Goal: Transaction & Acquisition: Download file/media

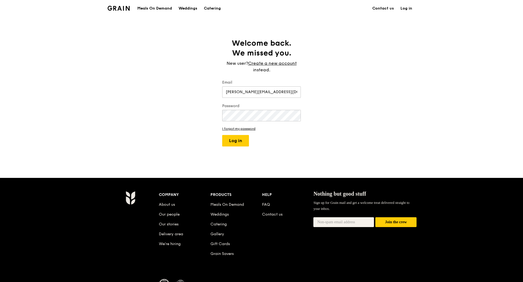
click at [239, 144] on button "Log in" at bounding box center [235, 140] width 27 height 11
select select "100"
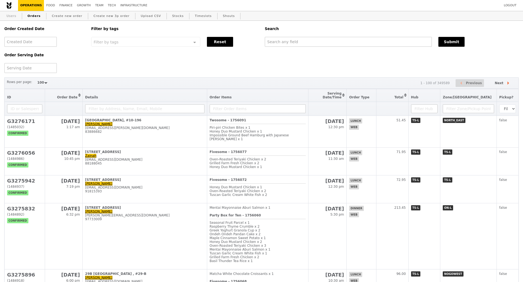
click at [12, 14] on link "Users" at bounding box center [11, 16] width 14 height 10
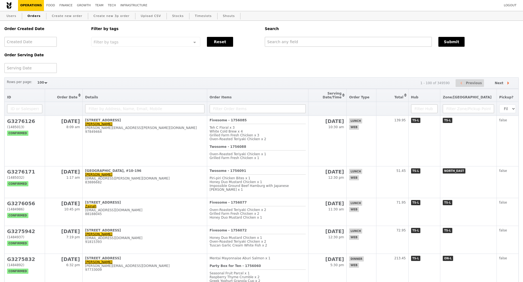
select select "100"
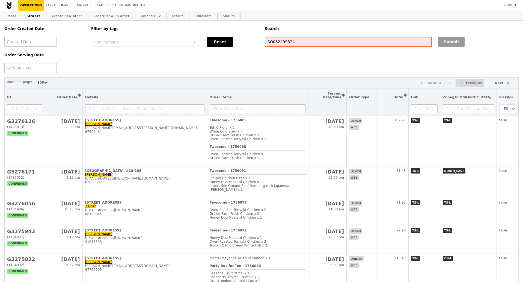
click at [443, 45] on button "Submit" at bounding box center [451, 42] width 26 height 10
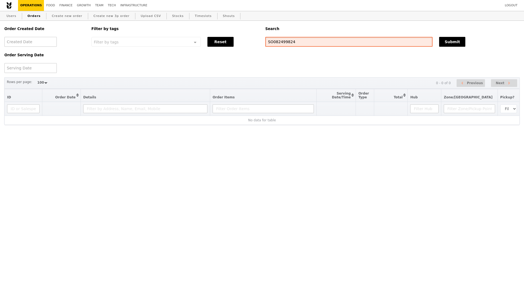
drag, startPoint x: 293, startPoint y: 41, endPoint x: 262, endPoint y: 42, distance: 30.8
click at [262, 42] on div "Order Created Date Order Serving Date Filter by tags Filter by tags Meal_Plan W…" at bounding box center [262, 47] width 522 height 52
paste input "91913033"
click at [450, 44] on button "Submit" at bounding box center [452, 42] width 26 height 10
drag, startPoint x: 288, startPoint y: 43, endPoint x: 259, endPoint y: 43, distance: 29.2
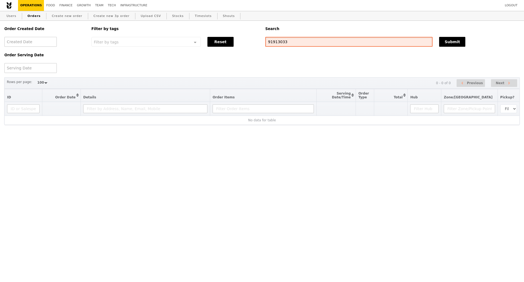
click at [260, 43] on div "Order Created Date Order Serving Date Filter by tags Filter by tags Meal_Plan W…" at bounding box center [262, 47] width 522 height 52
paste input "cheryl_hoy@yahoo.com.sg"
click at [460, 46] on button "Submit" at bounding box center [452, 42] width 26 height 10
click at [454, 45] on button "Submit" at bounding box center [452, 42] width 26 height 10
drag, startPoint x: 319, startPoint y: 44, endPoint x: 265, endPoint y: 40, distance: 54.7
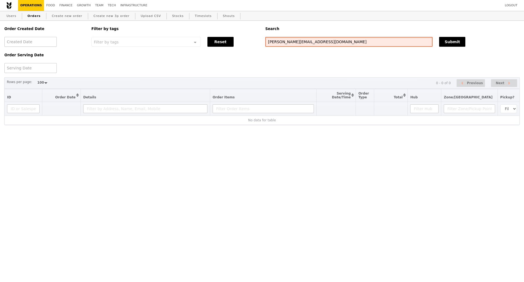
click at [265, 40] on div "cheryl_hoy@yahoo.com.sg" at bounding box center [349, 42] width 174 height 10
paste input "88180319"
click at [445, 43] on button "Submit" at bounding box center [452, 42] width 26 height 10
drag, startPoint x: 280, startPoint y: 41, endPoint x: 253, endPoint y: 39, distance: 27.1
click at [253, 40] on div "Order Created Date Order Serving Date Filter by tags Filter by tags Meal_Plan W…" at bounding box center [262, 47] width 522 height 52
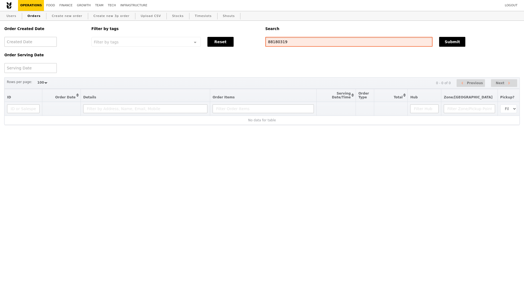
paste input "sharegeog15@gmail.com"
click at [453, 41] on button "Submit" at bounding box center [452, 42] width 26 height 10
drag, startPoint x: 312, startPoint y: 44, endPoint x: 235, endPoint y: 41, distance: 77.0
click at [235, 41] on div "Order Created Date Order Serving Date Filter by tags Filter by tags Meal_Plan W…" at bounding box center [262, 47] width 522 height 52
paste input "97970366"
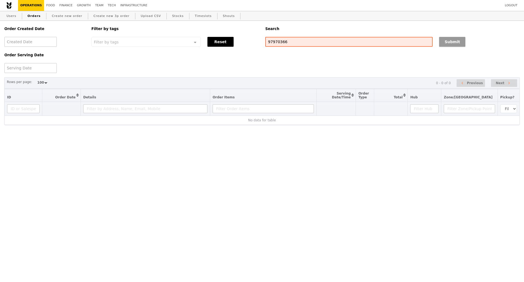
click at [442, 43] on button "Submit" at bounding box center [452, 42] width 26 height 10
click at [280, 40] on input "97970366" at bounding box center [348, 42] width 167 height 10
paste input "G3273604"
type input "G3273604"
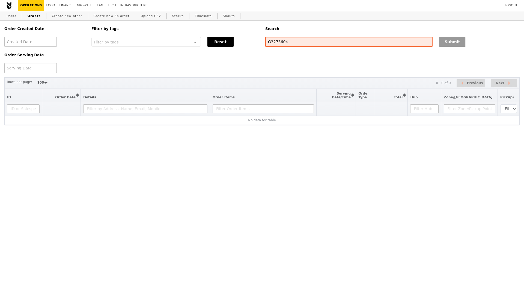
click at [457, 41] on button "Submit" at bounding box center [452, 42] width 26 height 10
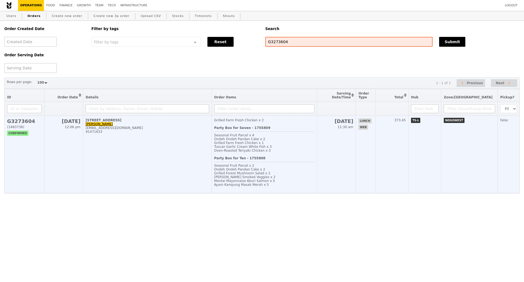
click at [25, 150] on td "G3273604 (1483736) confirmed" at bounding box center [25, 154] width 40 height 77
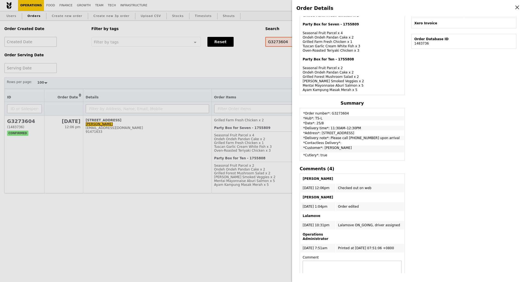
scroll to position [171, 0]
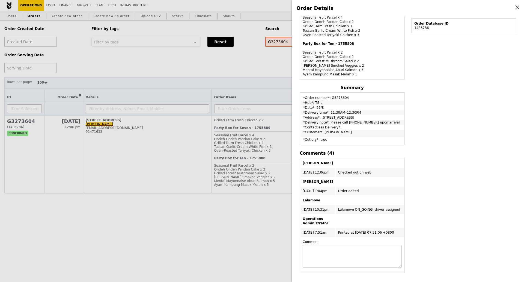
click at [239, 253] on div "Order Details Edit order Changelog Cancel Order ID G3273604 – View receipt | Pi…" at bounding box center [262, 141] width 524 height 282
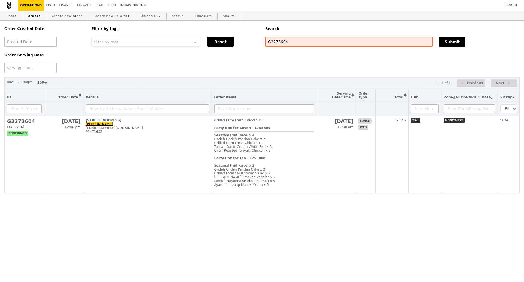
scroll to position [207, 0]
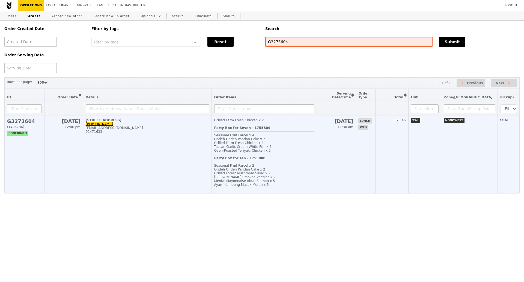
click at [34, 124] on h2 "G3273604" at bounding box center [24, 121] width 35 height 6
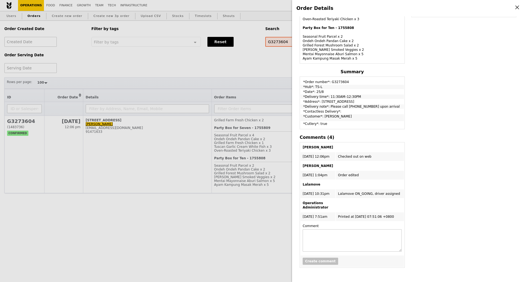
scroll to position [171, 0]
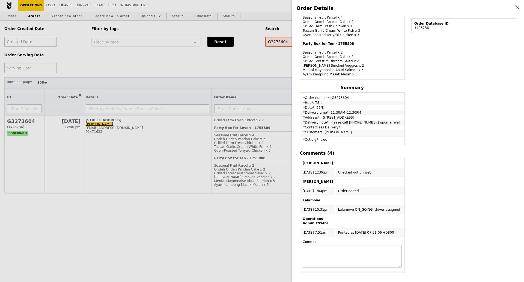
drag, startPoint x: 303, startPoint y: 114, endPoint x: 356, endPoint y: 116, distance: 53.0
click at [356, 115] on td "*Delivery time*: 11:30AM–12:30PM" at bounding box center [351, 112] width 103 height 4
copy td "*Delivery time*: 11:30AM–12:30PM"
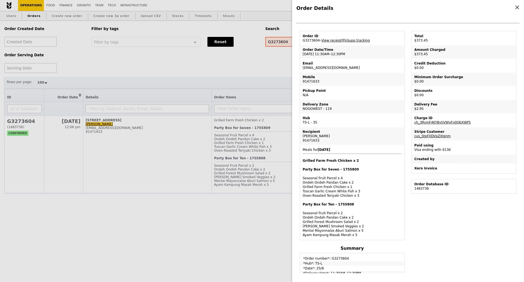
scroll to position [0, 0]
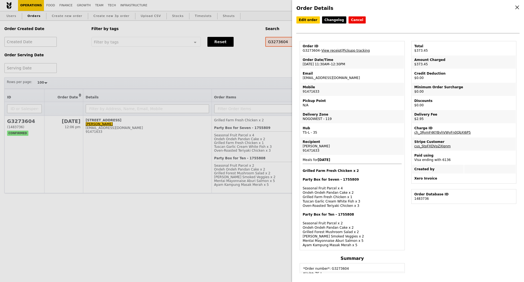
click at [225, 236] on div "Order Details Edit order Changelog Cancel Order ID G3273604 – View receipt | Pi…" at bounding box center [262, 141] width 524 height 282
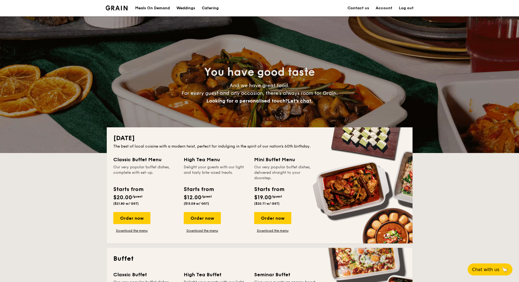
scroll to position [68, 0]
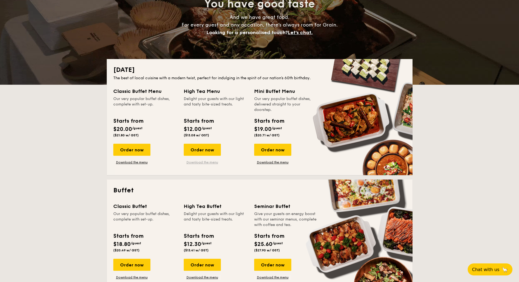
click at [200, 163] on link "Download the menu" at bounding box center [202, 162] width 37 height 4
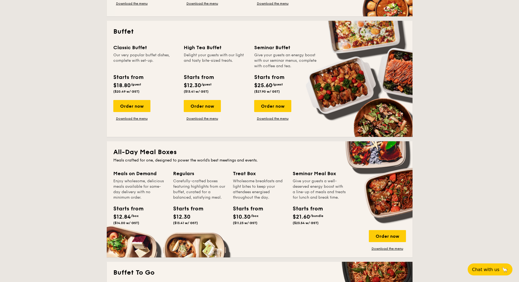
scroll to position [239, 0]
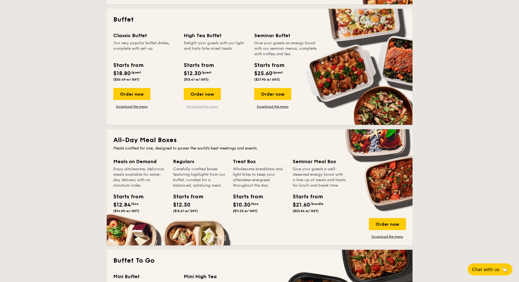
click at [207, 108] on link "Download the menu" at bounding box center [202, 106] width 37 height 4
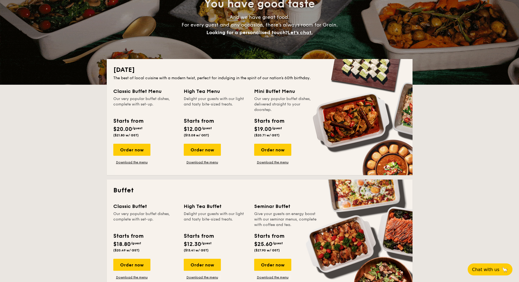
scroll to position [0, 0]
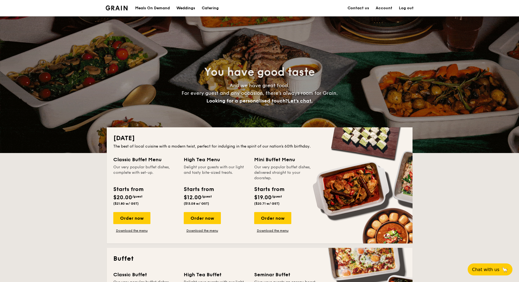
click at [113, 8] on img at bounding box center [117, 7] width 22 height 5
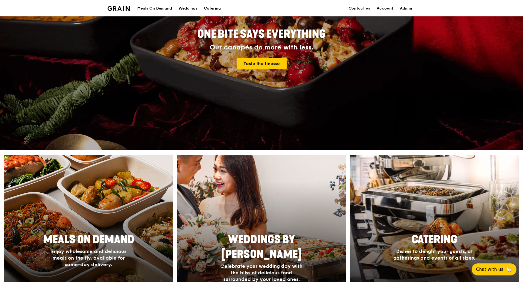
scroll to position [171, 0]
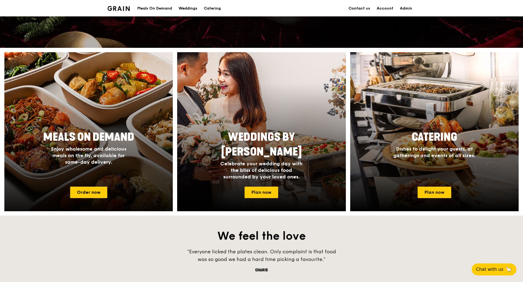
click at [96, 130] on span "Meals On Demand" at bounding box center [88, 136] width 91 height 13
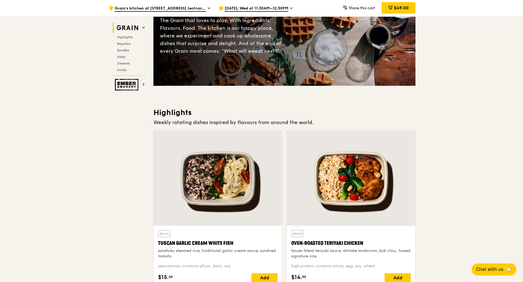
scroll to position [102, 0]
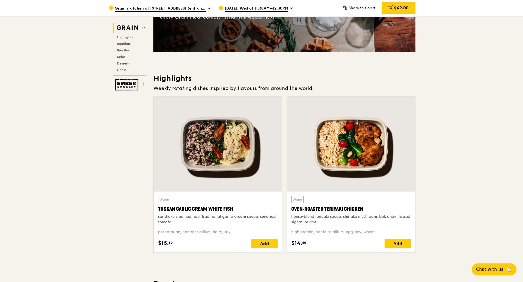
click at [220, 153] on div at bounding box center [218, 144] width 128 height 95
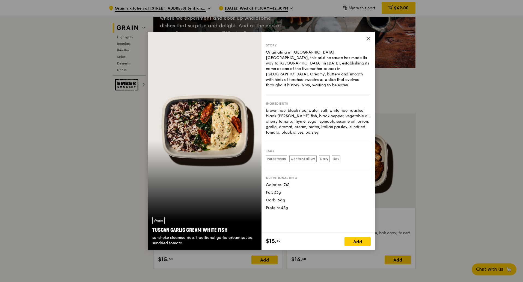
scroll to position [68, 0]
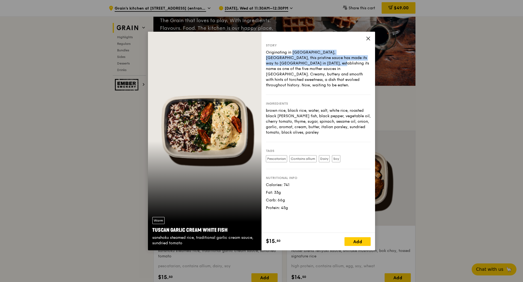
drag, startPoint x: 270, startPoint y: 52, endPoint x: 367, endPoint y: 59, distance: 96.8
click at [367, 59] on div "Story Originating in Tuscany, Italy, this pristine sauce has made its way to Fr…" at bounding box center [318, 132] width 114 height 201
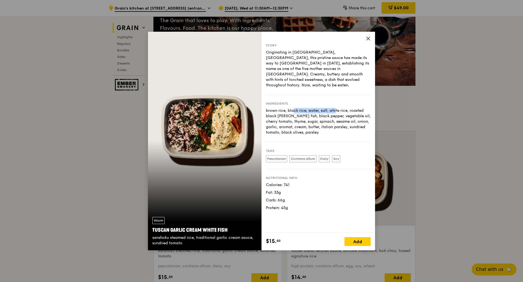
drag, startPoint x: 267, startPoint y: 105, endPoint x: 312, endPoint y: 105, distance: 45.0
click at [312, 108] on div "brown rice, black rice, water, salt, white rice, roasted black bean, dory fish,…" at bounding box center [318, 121] width 105 height 27
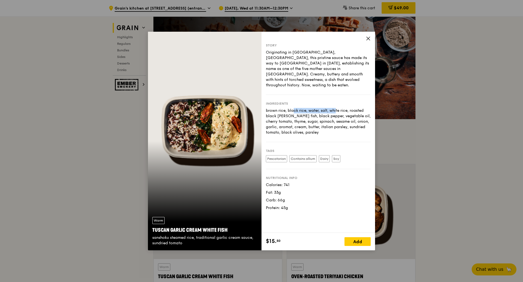
scroll to position [34, 0]
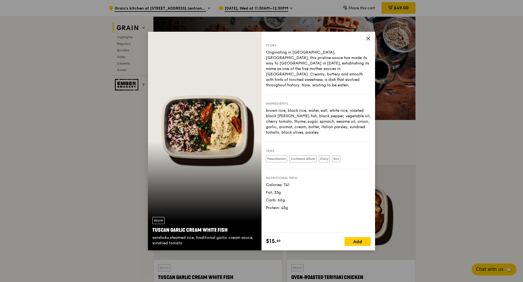
click at [311, 122] on div "brown rice, black rice, water, salt, white rice, roasted black bean, dory fish,…" at bounding box center [318, 121] width 105 height 27
drag, startPoint x: 290, startPoint y: 106, endPoint x: 295, endPoint y: 106, distance: 5.5
click at [295, 108] on div "brown rice, black rice, water, salt, white rice, roasted black bean, dory fish,…" at bounding box center [318, 121] width 105 height 27
click at [267, 110] on div "brown rice, black rice, water, salt, white rice, roasted black bean, dory fish,…" at bounding box center [318, 121] width 105 height 27
drag, startPoint x: 290, startPoint y: 109, endPoint x: 256, endPoint y: 73, distance: 50.0
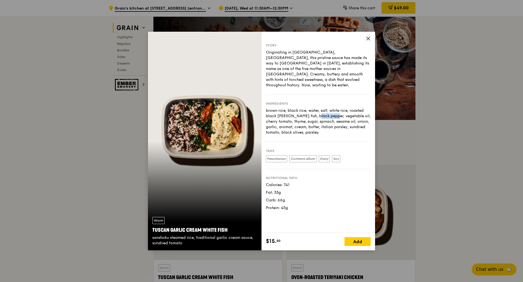
click at [304, 111] on div "brown rice, black rice, water, salt, white rice, roasted black bean, dory fish,…" at bounding box center [318, 121] width 105 height 27
copy div "dory fish"
click at [365, 38] on div "Story Originating in Tuscany, Italy, this pristine sauce has made its way to Fr…" at bounding box center [318, 132] width 114 height 201
click at [367, 38] on icon at bounding box center [368, 38] width 5 height 5
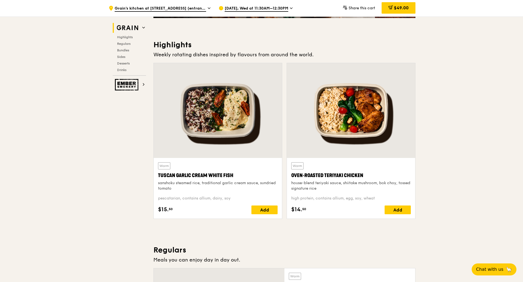
scroll to position [136, 0]
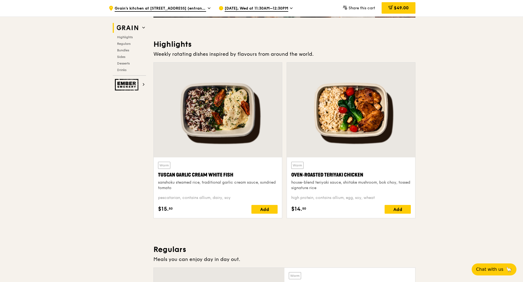
click at [226, 111] on div at bounding box center [218, 109] width 128 height 95
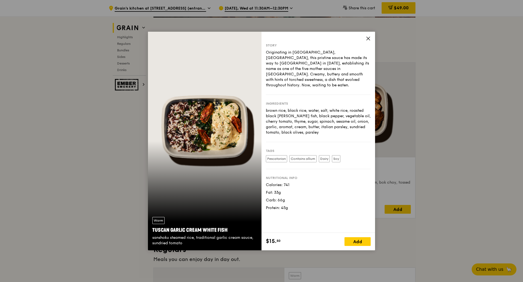
click at [368, 37] on icon at bounding box center [368, 38] width 5 height 5
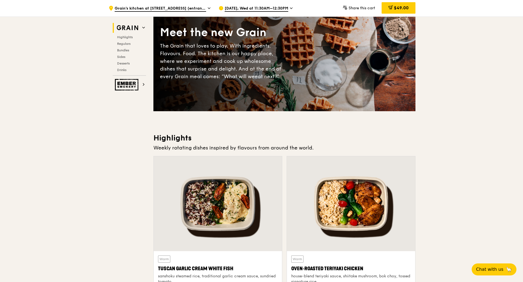
scroll to position [0, 0]
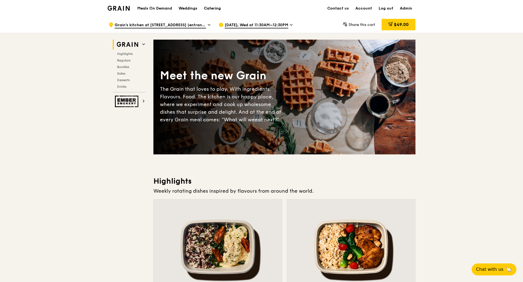
click at [215, 8] on div "Catering" at bounding box center [212, 8] width 17 height 16
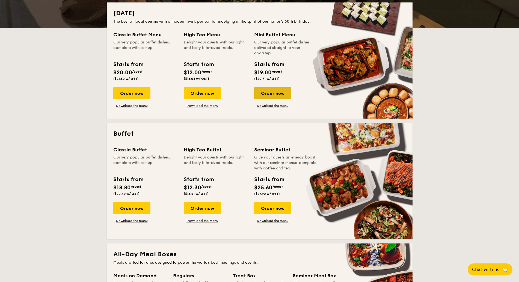
scroll to position [136, 0]
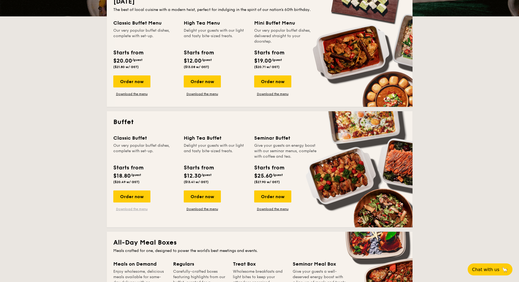
click at [136, 207] on link "Download the menu" at bounding box center [131, 209] width 37 height 4
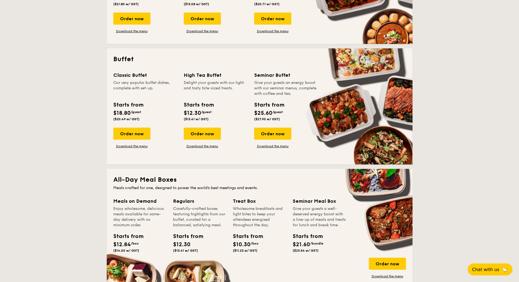
scroll to position [239, 0]
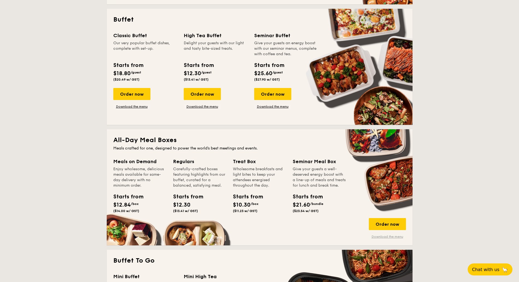
click at [386, 236] on link "Download the menu" at bounding box center [387, 236] width 37 height 4
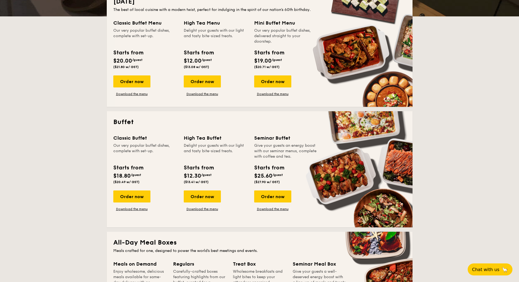
scroll to position [0, 0]
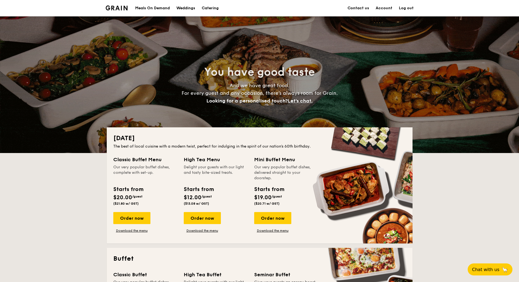
click at [156, 8] on div "Meals On Demand" at bounding box center [152, 8] width 35 height 16
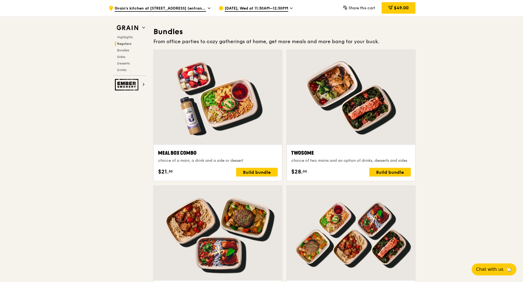
scroll to position [785, 0]
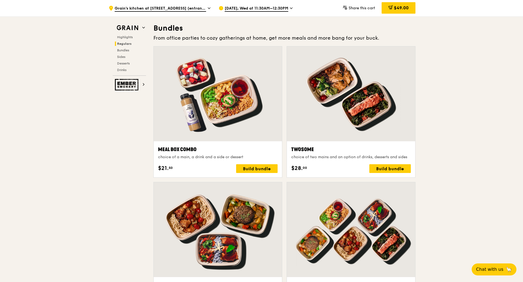
click at [236, 104] on div at bounding box center [218, 93] width 128 height 95
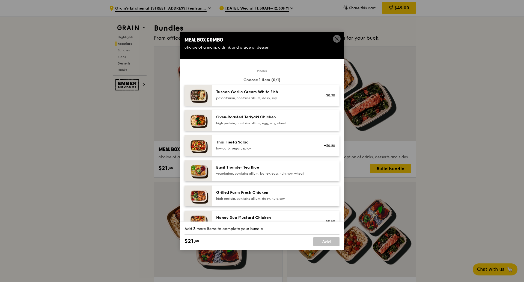
click at [335, 38] on icon at bounding box center [336, 38] width 5 height 5
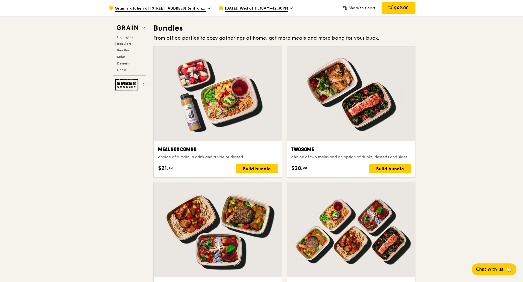
click at [228, 98] on div at bounding box center [218, 93] width 128 height 95
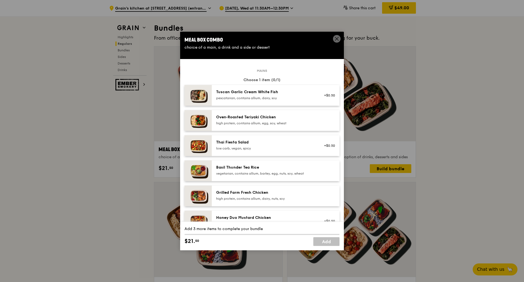
click at [199, 97] on img at bounding box center [197, 95] width 27 height 21
click at [335, 36] on icon at bounding box center [336, 38] width 5 height 5
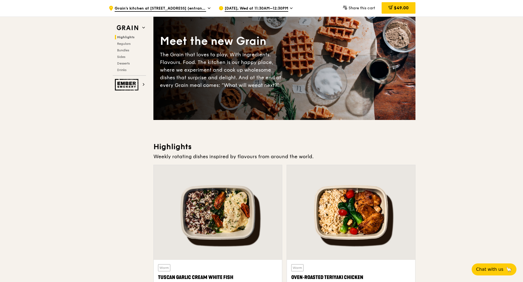
scroll to position [102, 0]
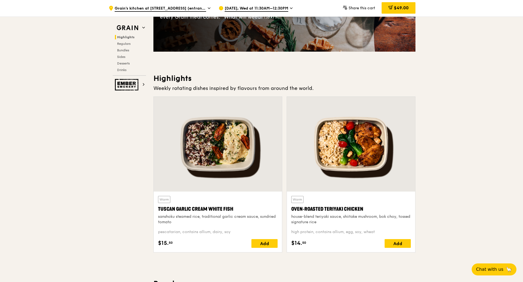
click at [230, 157] on div at bounding box center [218, 144] width 128 height 95
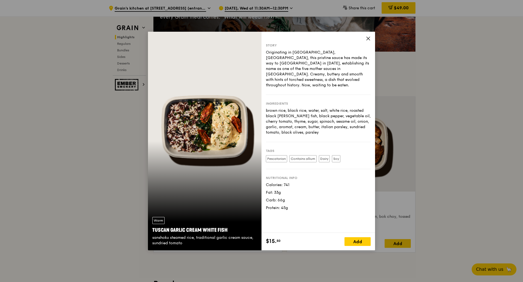
click at [368, 39] on icon at bounding box center [367, 38] width 3 height 3
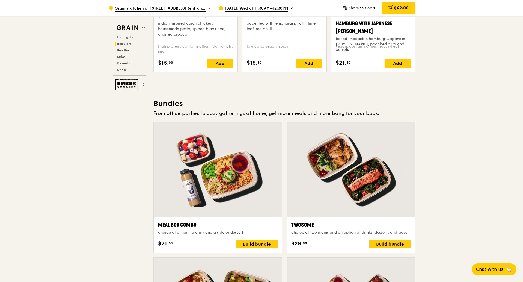
scroll to position [716, 0]
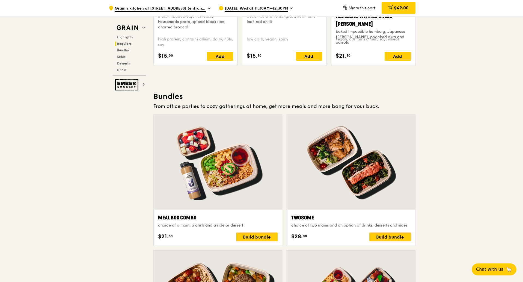
click at [289, 8] on div "Aug 27, Wed at 11:30AM–12:30PM" at bounding box center [269, 8] width 101 height 16
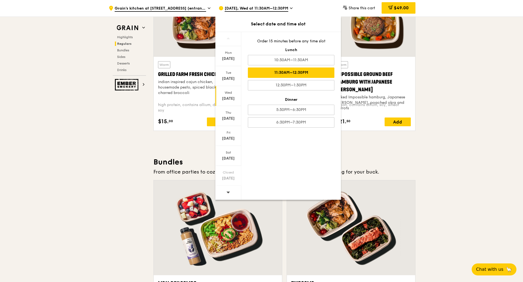
scroll to position [614, 0]
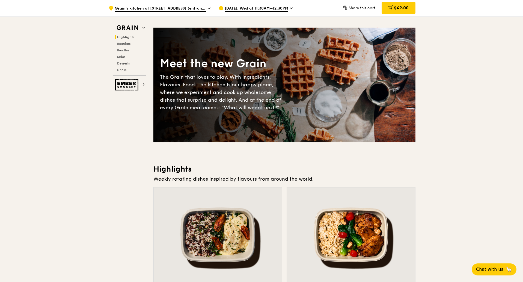
scroll to position [0, 0]
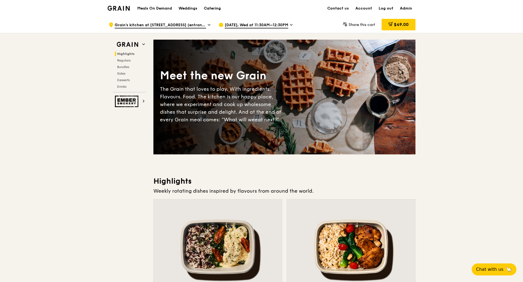
click at [218, 9] on div "Catering" at bounding box center [212, 8] width 17 height 16
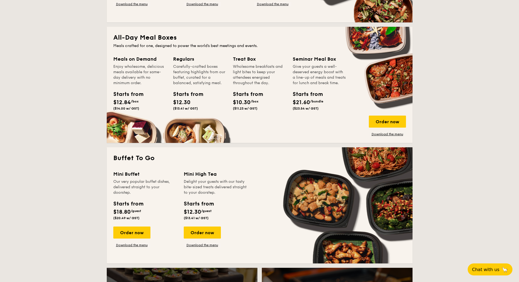
scroll to position [375, 0]
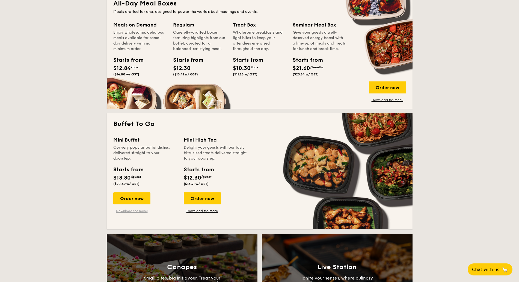
click at [137, 210] on link "Download the menu" at bounding box center [131, 210] width 37 height 4
click at [127, 210] on link "Download the menu" at bounding box center [131, 210] width 37 height 4
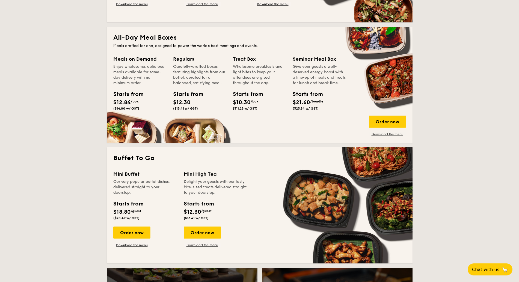
scroll to position [171, 0]
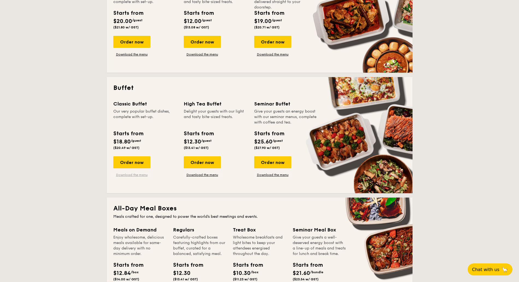
click at [141, 175] on link "Download the menu" at bounding box center [131, 174] width 37 height 4
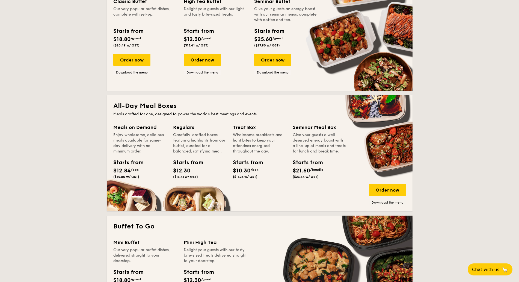
scroll to position [307, 0]
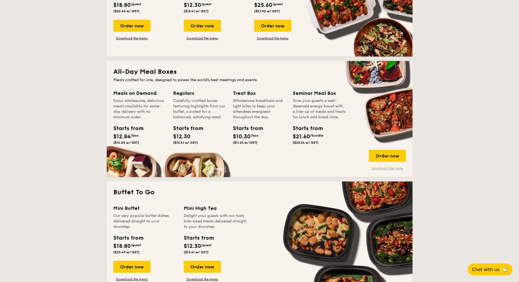
click at [382, 168] on link "Download the menu" at bounding box center [387, 168] width 37 height 4
